Goal: Task Accomplishment & Management: Manage account settings

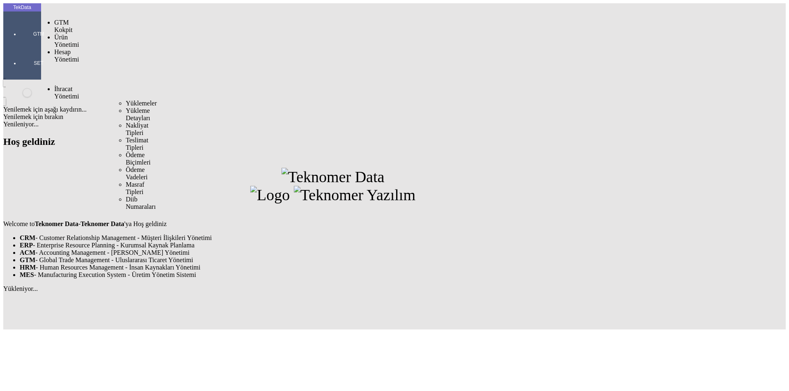
click at [126, 100] on span "Yüklemeler" at bounding box center [141, 103] width 31 height 7
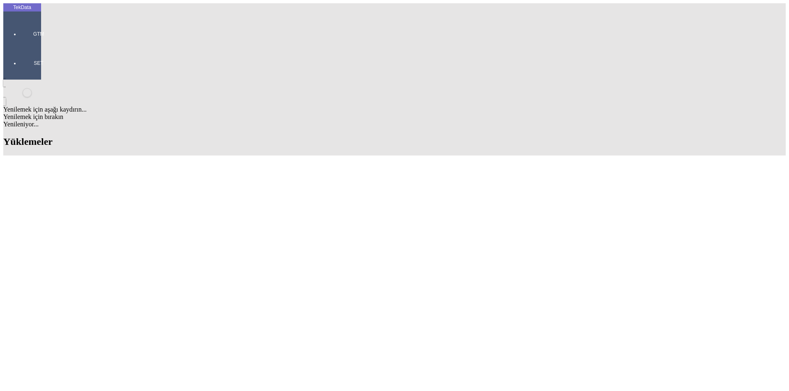
scroll to position [698, 0]
drag, startPoint x: 349, startPoint y: 154, endPoint x: 394, endPoint y: 154, distance: 45.2
copy td "BDF2025000000421"
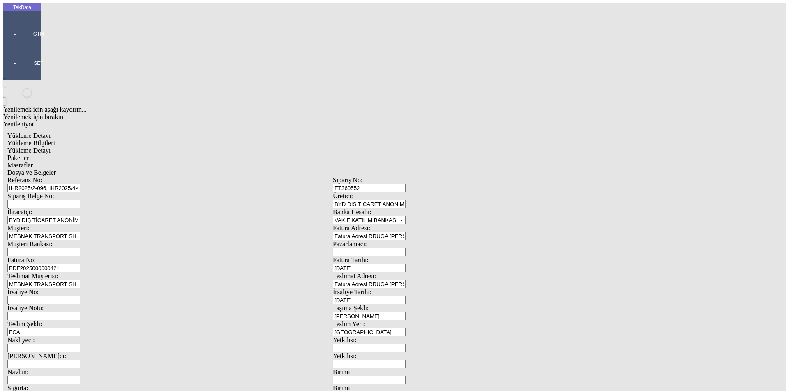
drag, startPoint x: 730, startPoint y: 154, endPoint x: 108, endPoint y: 139, distance: 622.4
click at [108, 257] on div "Fatura No: BDF2025000000421" at bounding box center [169, 265] width 325 height 16
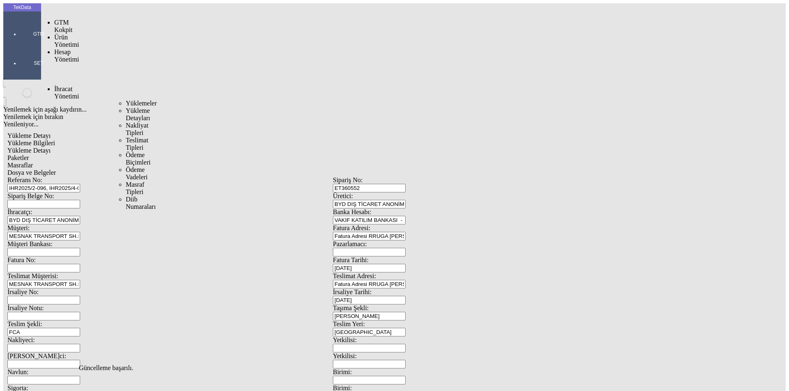
click at [126, 100] on span "Yüklemeler" at bounding box center [141, 103] width 31 height 7
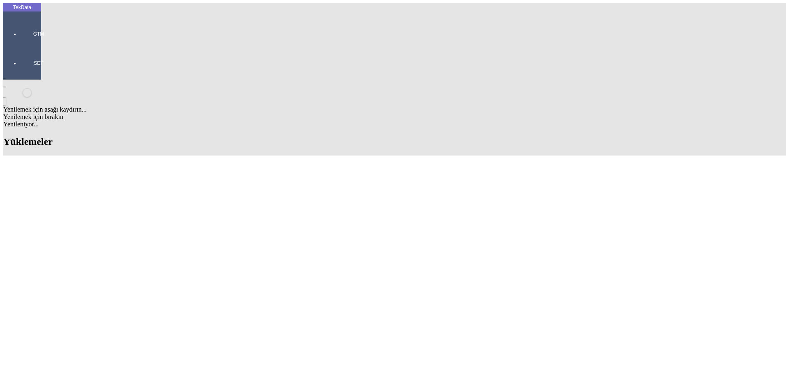
scroll to position [616, 0]
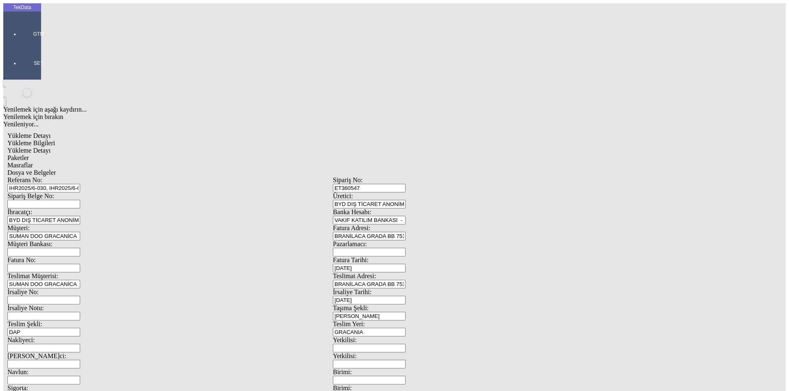
click at [80, 264] on input "Fatura No:" at bounding box center [43, 268] width 73 height 9
paste input "BDF2025000000421"
type input "BDF2025000000421"
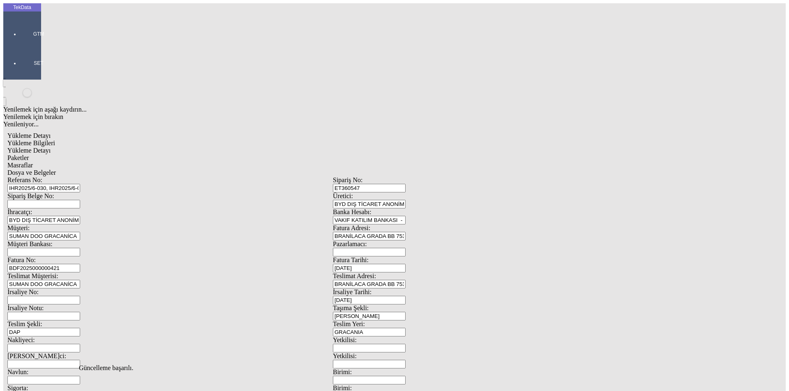
scroll to position [0, 0]
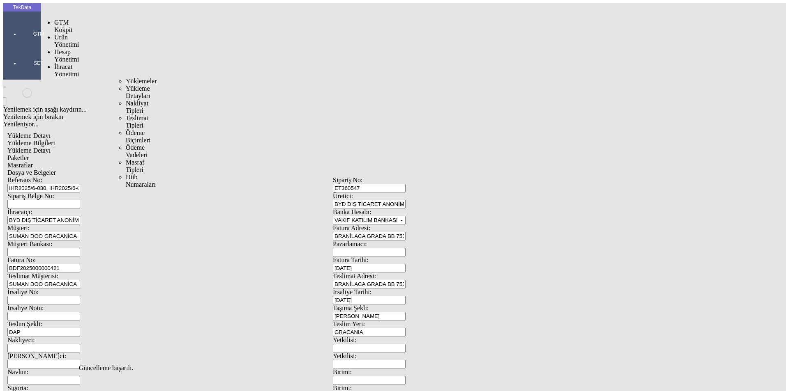
click at [126, 78] on span "Yüklemeler" at bounding box center [141, 81] width 31 height 7
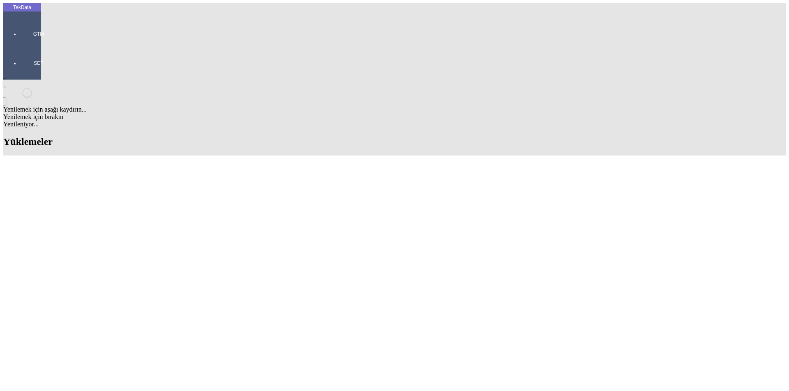
scroll to position [616, 0]
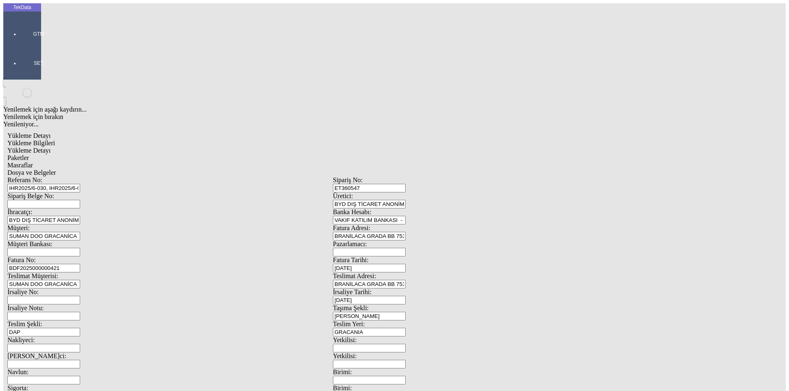
click at [80, 264] on input "BDF2025000000421" at bounding box center [43, 268] width 73 height 9
type input "BDF2025000000421"
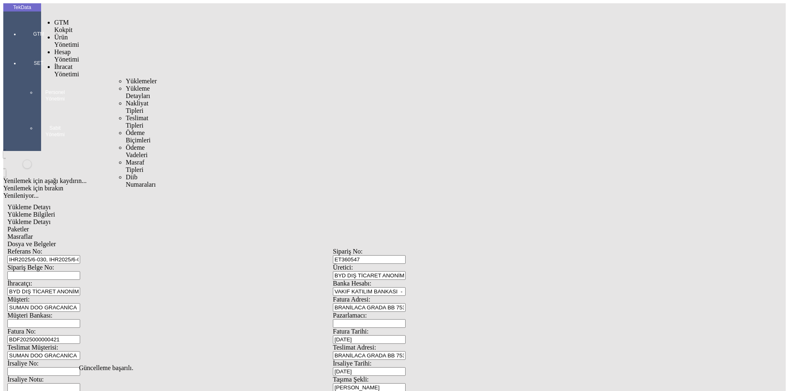
click at [126, 78] on span "Yüklemeler" at bounding box center [141, 81] width 31 height 7
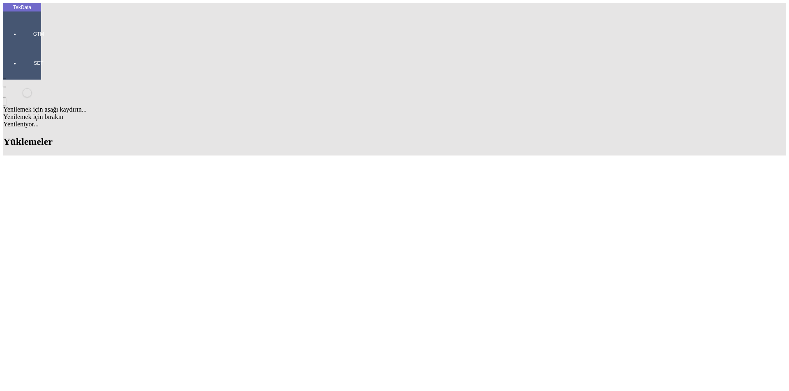
scroll to position [616, 0]
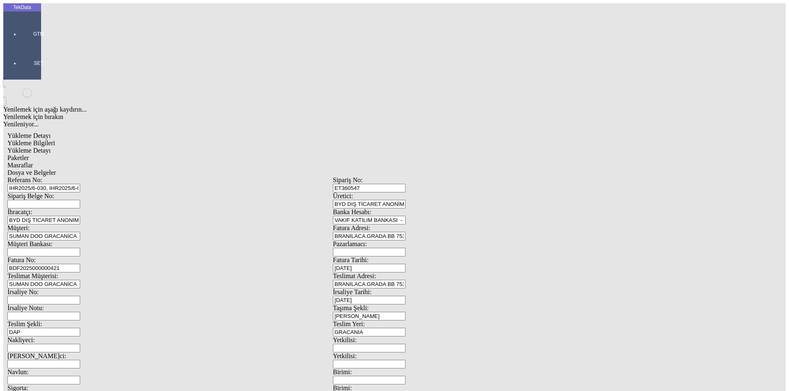
click at [80, 264] on input "BDF2025000000421" at bounding box center [43, 268] width 73 height 9
type input "BDF2025000000422"
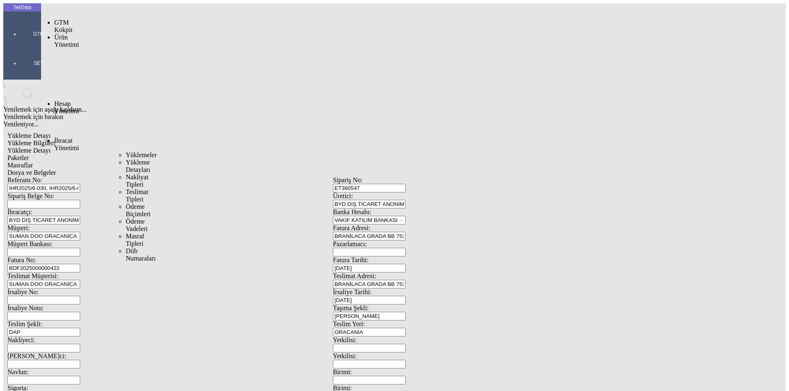
click at [126, 152] on span "Yüklemeler" at bounding box center [141, 155] width 31 height 7
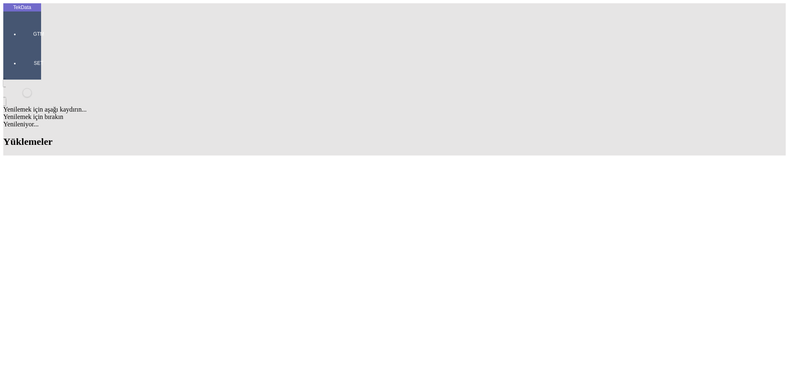
scroll to position [534, 0]
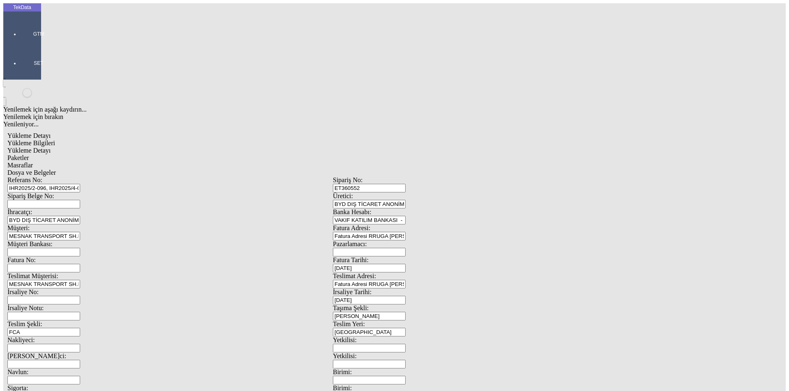
click at [56, 169] on span "Dosya ve Belgeler" at bounding box center [31, 172] width 48 height 7
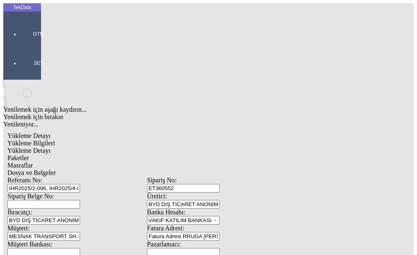
drag, startPoint x: 303, startPoint y: 40, endPoint x: 291, endPoint y: 46, distance: 13.2
click at [56, 169] on span "Dosya ve Belgeler" at bounding box center [31, 172] width 48 height 7
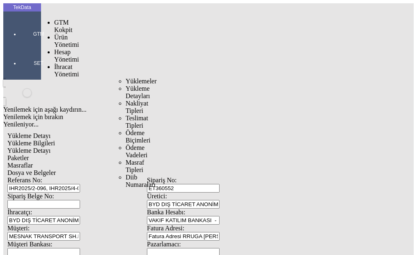
click at [126, 78] on span "Yüklemeler" at bounding box center [141, 81] width 31 height 7
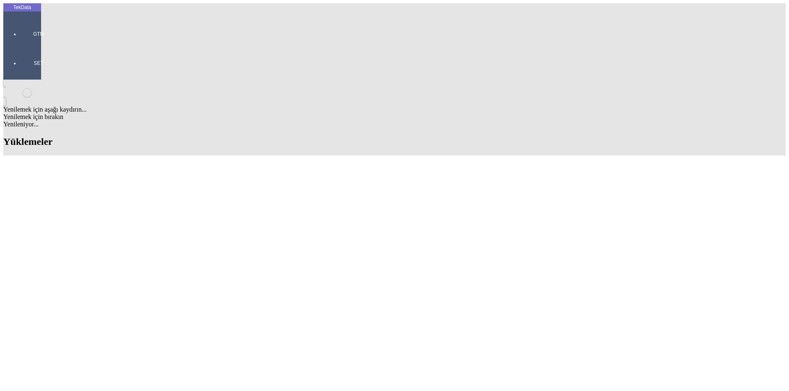
scroll to position [698, 0]
drag, startPoint x: 351, startPoint y: 164, endPoint x: 394, endPoint y: 167, distance: 43.2
drag, startPoint x: 352, startPoint y: 166, endPoint x: 396, endPoint y: 164, distance: 44.4
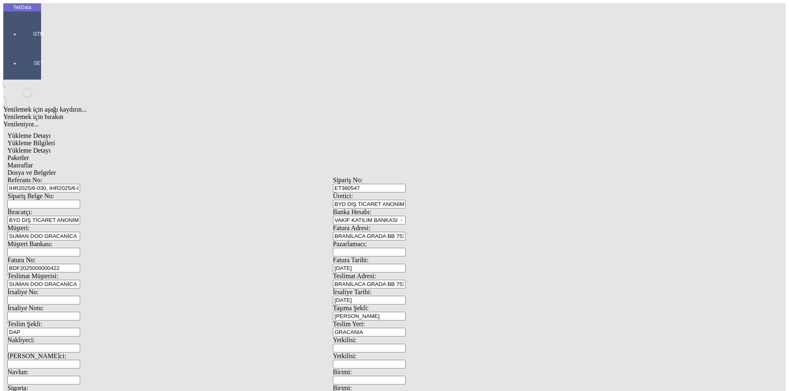
scroll to position [71, 0]
click at [56, 169] on span "Dosya ve Belgeler" at bounding box center [31, 172] width 48 height 7
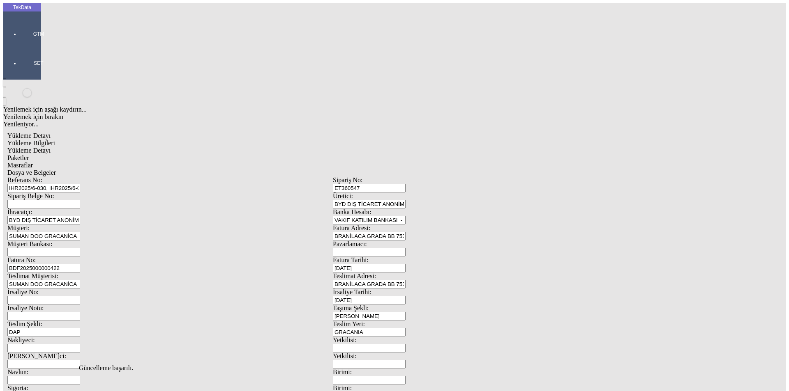
click at [354, 193] on span "Evet" at bounding box center [349, 189] width 12 height 7
click at [377, 193] on div "Evet" at bounding box center [402, 189] width 119 height 7
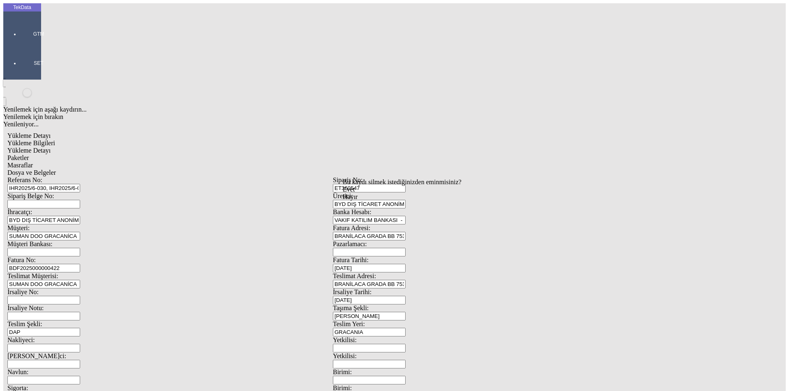
click at [361, 193] on div "Evet" at bounding box center [402, 189] width 119 height 7
click at [354, 193] on span "Evet" at bounding box center [349, 189] width 12 height 7
click at [373, 193] on div "Evet" at bounding box center [402, 189] width 119 height 7
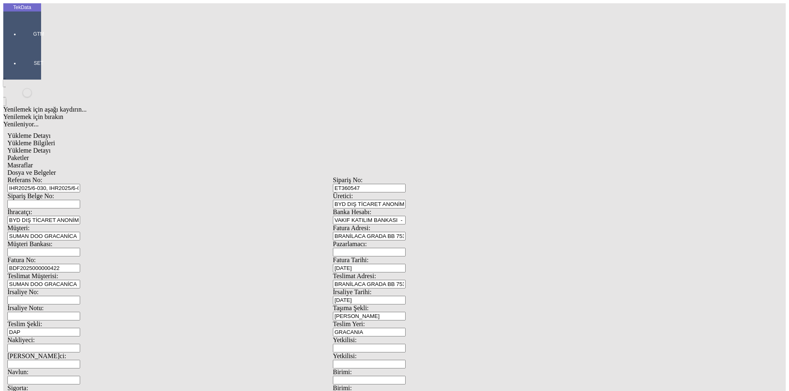
click at [377, 193] on div "Evet" at bounding box center [402, 189] width 119 height 7
click at [56, 169] on span "Dosya ve Belgeler" at bounding box center [31, 172] width 48 height 7
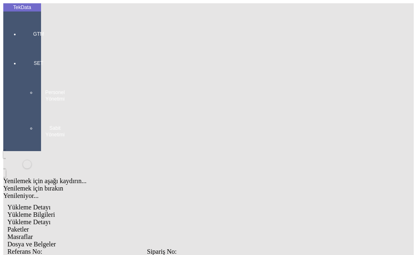
click at [55, 211] on span "Yükleme Bilgileri" at bounding box center [31, 214] width 48 height 7
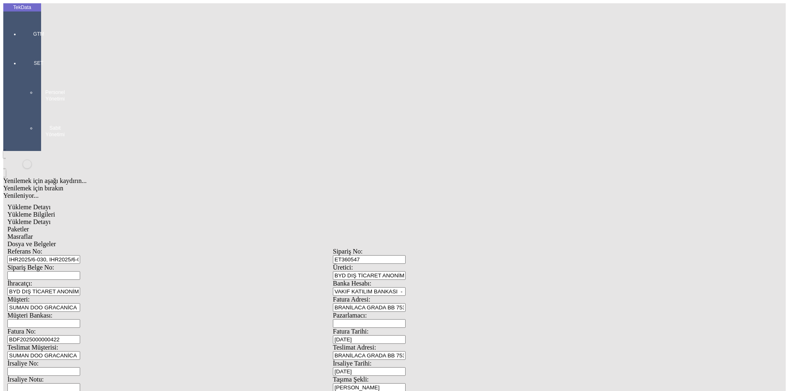
scroll to position [71, 0]
type input "1700"
type input "70"
